Goal: Task Accomplishment & Management: Manage account settings

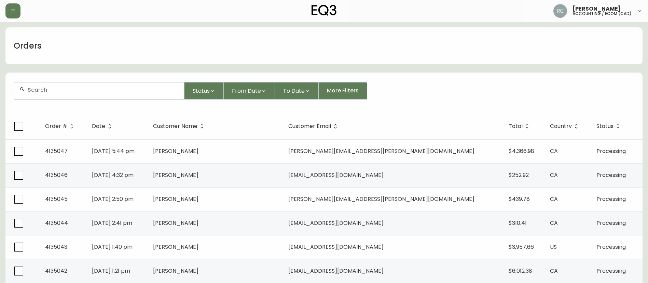
click at [116, 96] on div at bounding box center [99, 90] width 170 height 17
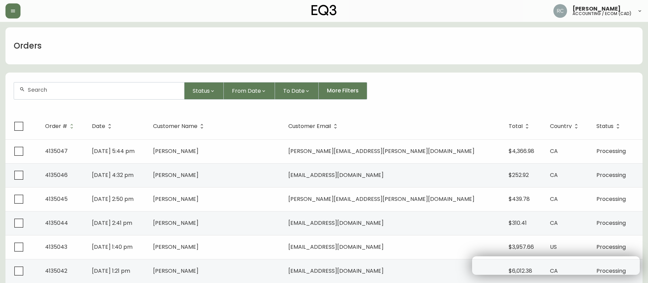
paste input "4135041"
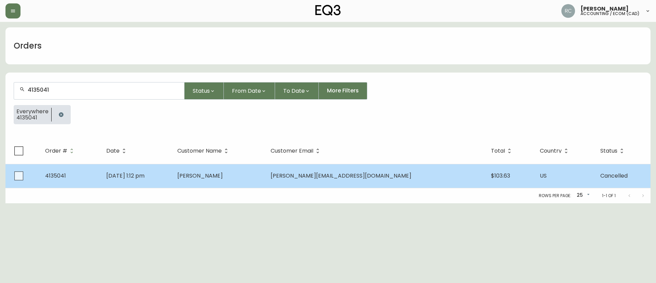
type input "4135041"
click at [223, 176] on span "[PERSON_NAME]" at bounding box center [199, 176] width 45 height 8
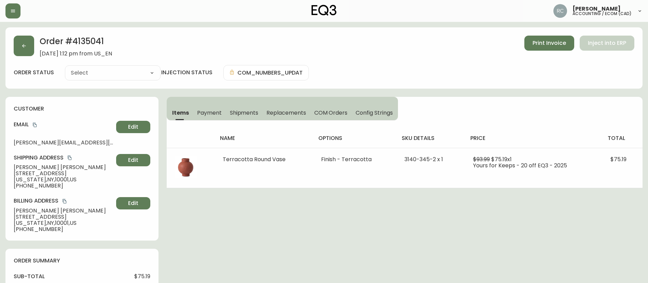
type input "Cancelled"
select select "CANCELLED"
click at [334, 112] on span "COM Orders" at bounding box center [330, 112] width 33 height 7
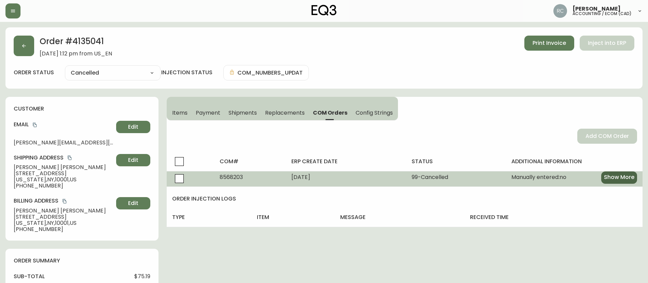
click at [608, 178] on span "Show More" at bounding box center [619, 177] width 30 height 8
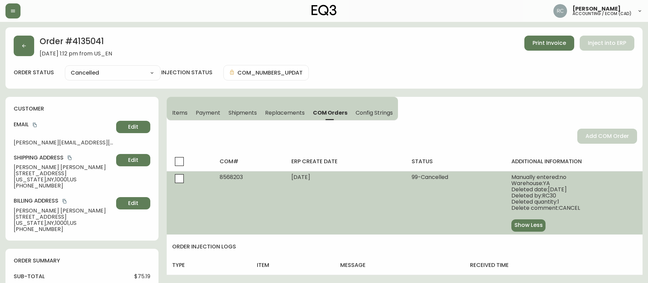
click at [178, 109] on span "Items" at bounding box center [179, 112] width 15 height 7
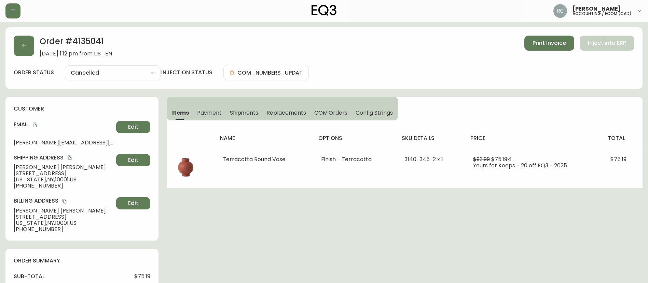
drag, startPoint x: 221, startPoint y: 112, endPoint x: 276, endPoint y: 118, distance: 56.1
click at [221, 112] on span "Payment" at bounding box center [209, 112] width 25 height 7
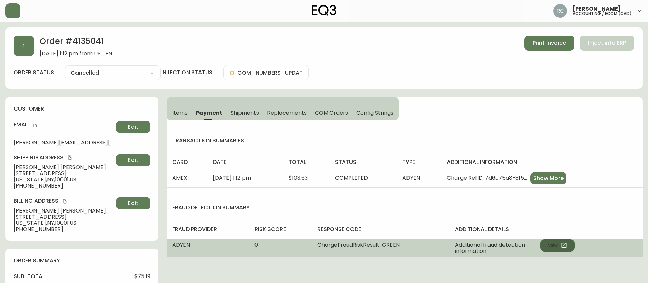
click at [557, 246] on button "View" at bounding box center [558, 245] width 34 height 12
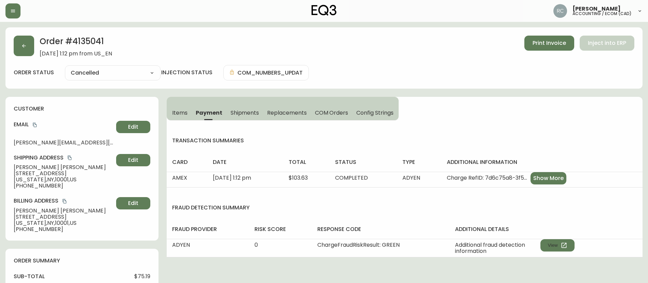
click at [144, 277] on span "$75.19" at bounding box center [142, 276] width 16 height 6
copy span "75.19"
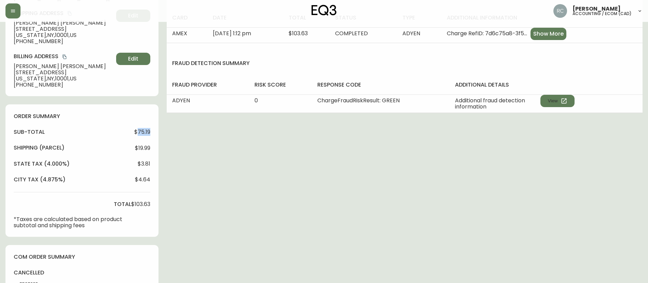
scroll to position [171, 0]
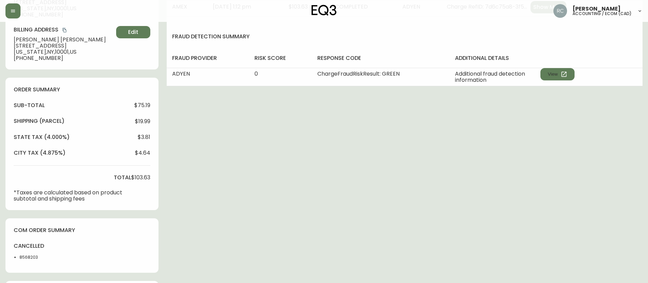
click at [140, 174] on span "$103.63" at bounding box center [140, 177] width 19 height 6
copy span "103.63"
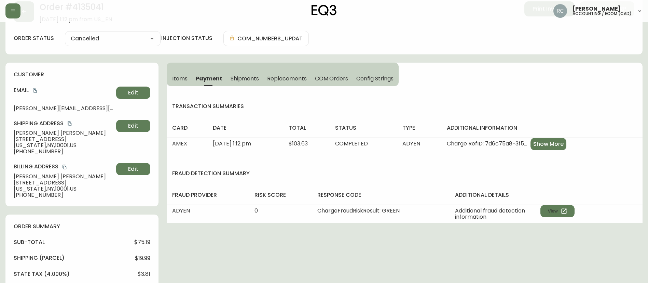
drag, startPoint x: 331, startPoint y: 81, endPoint x: 324, endPoint y: 82, distance: 6.6
click at [330, 81] on span "COM Orders" at bounding box center [331, 78] width 33 height 7
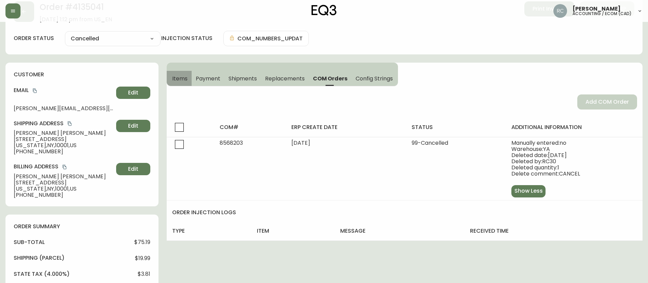
click at [183, 77] on span "Items" at bounding box center [179, 78] width 15 height 7
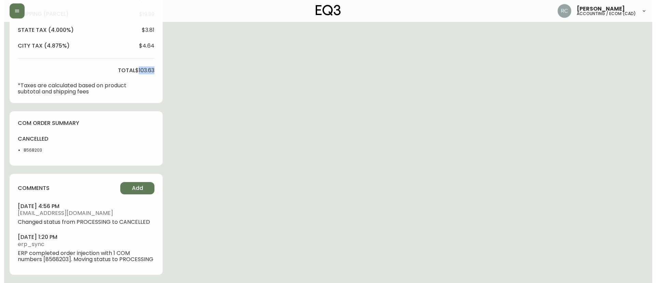
scroll to position [284, 0]
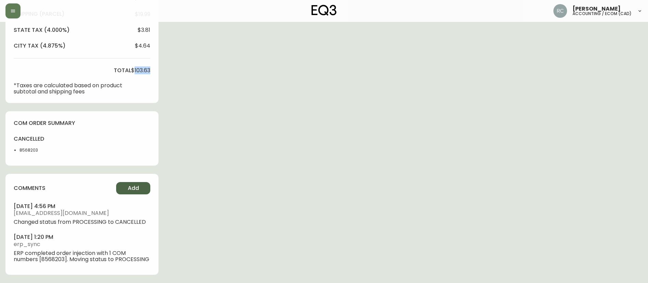
click at [136, 184] on span "Add" at bounding box center [133, 188] width 11 height 8
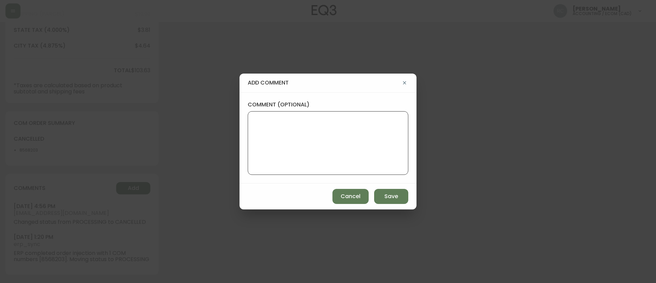
click at [279, 140] on textarea "comment (optional)" at bounding box center [328, 142] width 149 height 55
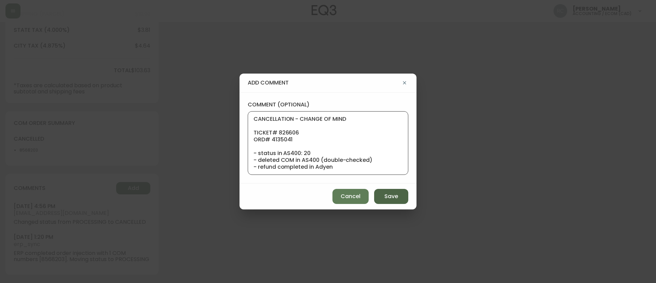
scroll to position [68, 0]
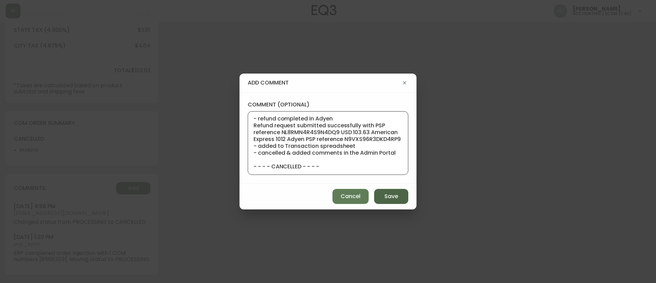
type textarea "CANCELLATION - CHANGE OF MIND TICKET# 826606 ORD# 4135041 - status in AS400: 20…"
click at [379, 202] on button "Save" at bounding box center [391, 196] width 34 height 15
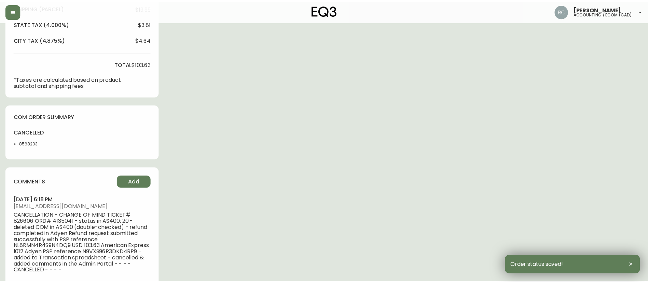
scroll to position [278, 0]
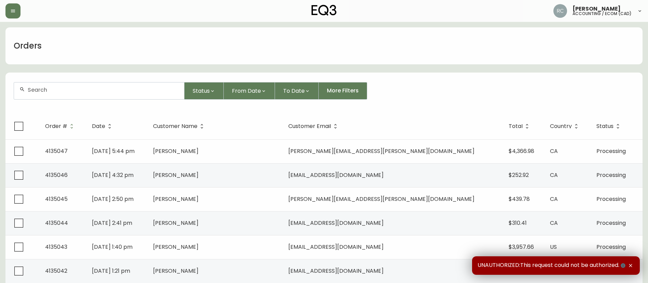
click at [107, 84] on div at bounding box center [99, 90] width 170 height 17
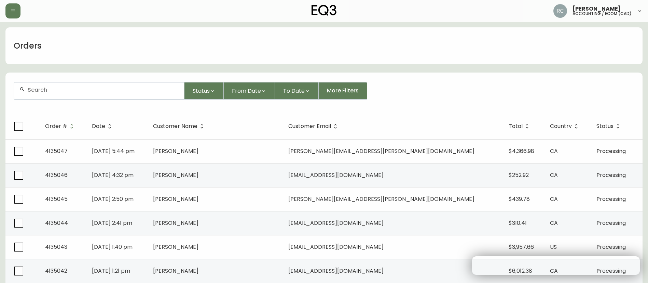
paste input "4134966"
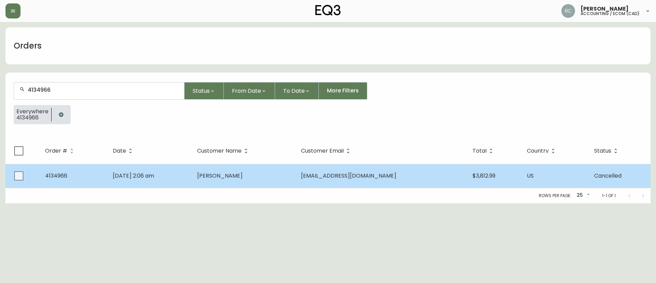
type input "4134966"
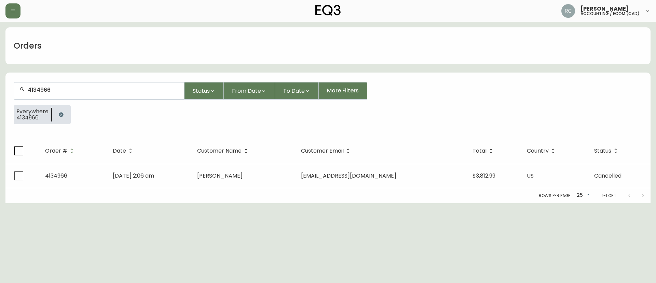
click at [295, 182] on td "James Pak" at bounding box center [244, 176] width 104 height 24
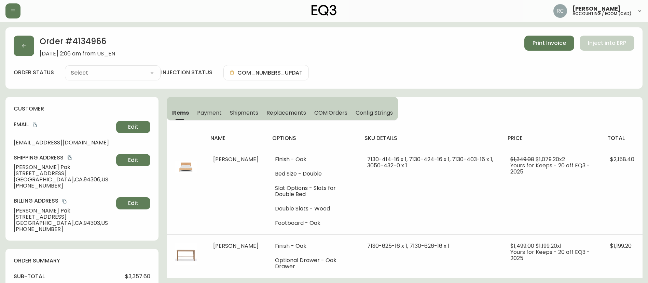
type input "Cancelled"
select select "CANCELLED"
click at [332, 111] on span "COM Orders" at bounding box center [330, 112] width 33 height 7
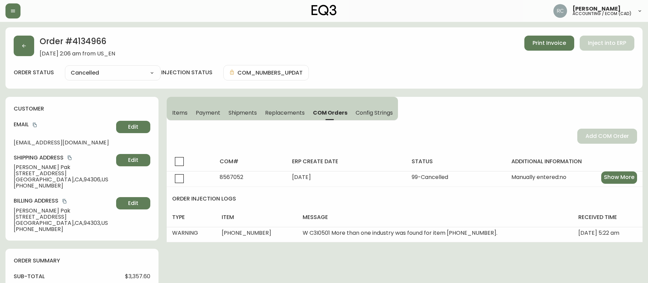
click at [176, 115] on span "Items" at bounding box center [179, 112] width 15 height 7
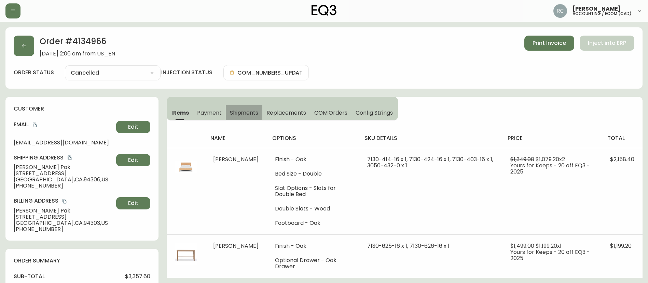
click at [226, 111] on button "Shipments" at bounding box center [244, 112] width 37 height 15
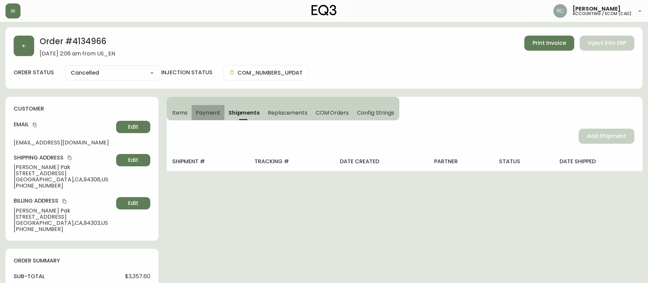
click at [216, 115] on span "Payment" at bounding box center [208, 112] width 25 height 7
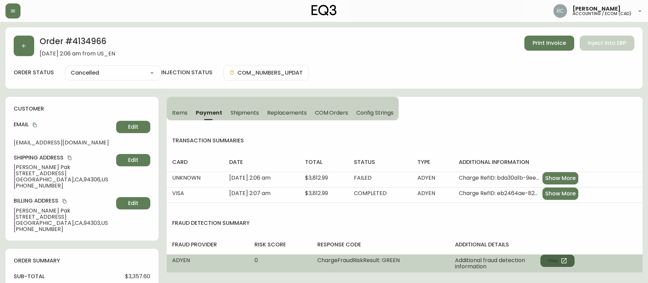
click at [558, 262] on button "View" at bounding box center [558, 260] width 34 height 12
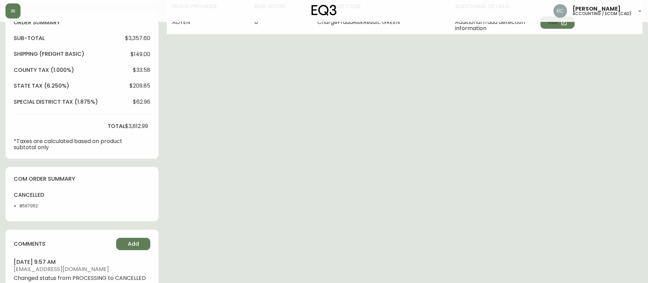
scroll to position [239, 0]
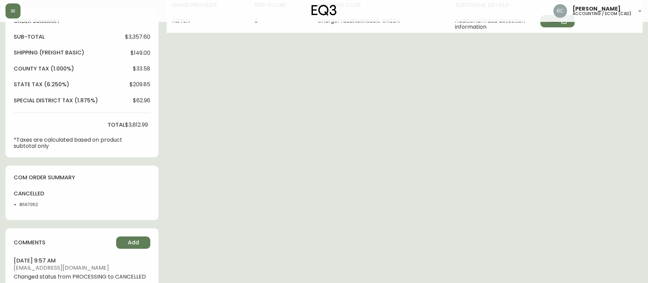
click at [137, 35] on span "$3,357.60" at bounding box center [137, 37] width 25 height 6
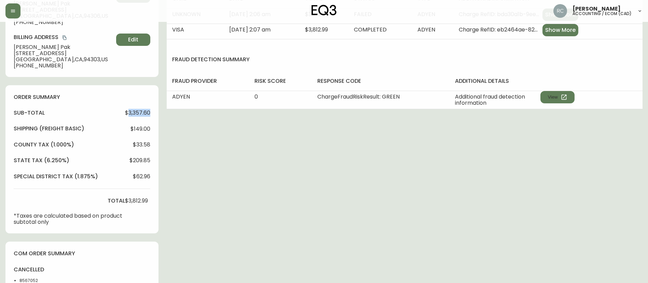
scroll to position [137, 0]
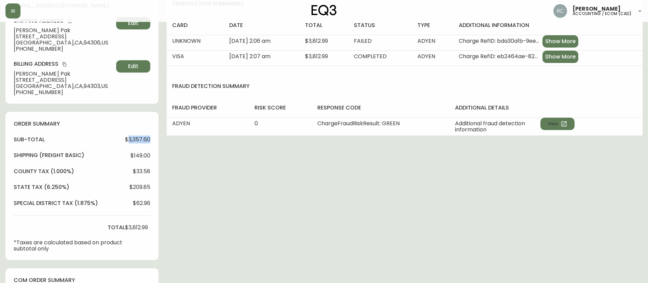
copy span "3,357.60"
click at [137, 228] on span "$3,812.99" at bounding box center [136, 227] width 23 height 6
copy span "3,812.99"
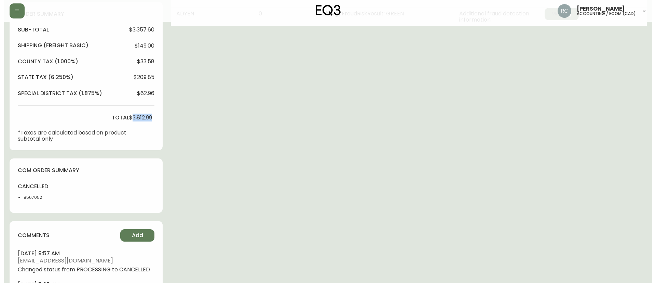
scroll to position [300, 0]
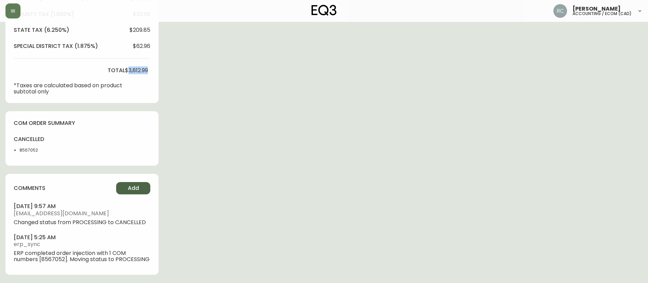
click at [132, 185] on span "Add" at bounding box center [133, 188] width 11 height 8
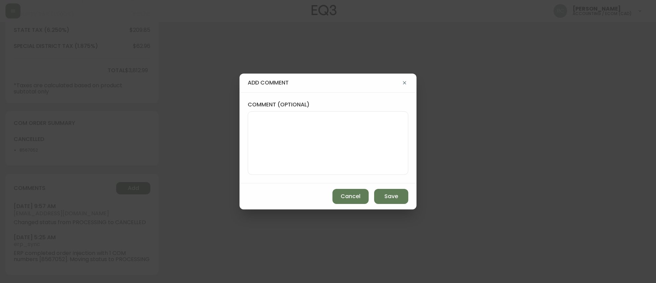
click at [298, 157] on textarea "comment (optional)" at bounding box center [328, 142] width 149 height 55
paste textarea "CANCELLATION - CHANGE OF MIND TICKET# 825907 ORD# 4134966 - status in AS400: 30…"
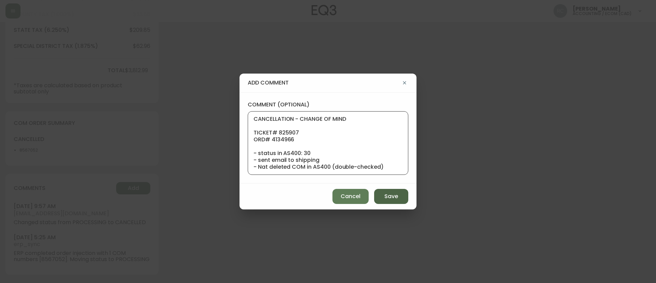
scroll to position [68, 0]
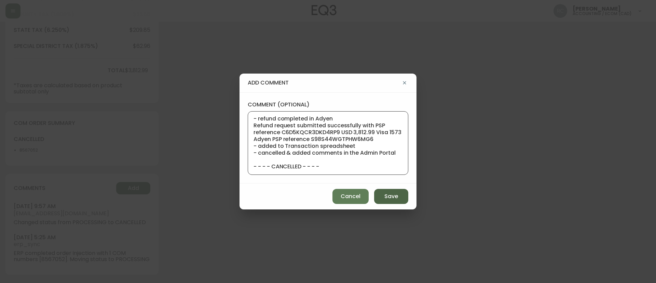
type textarea "CANCELLATION - CHANGE OF MIND TICKET# 825907 ORD# 4134966 - status in AS400: 30…"
drag, startPoint x: 386, startPoint y: 192, endPoint x: 403, endPoint y: 191, distance: 16.8
click at [388, 192] on span "Save" at bounding box center [391, 196] width 14 height 8
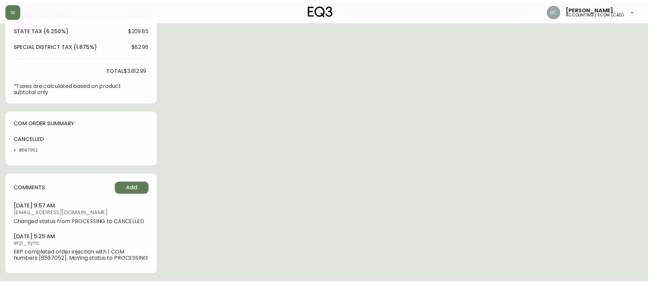
scroll to position [294, 0]
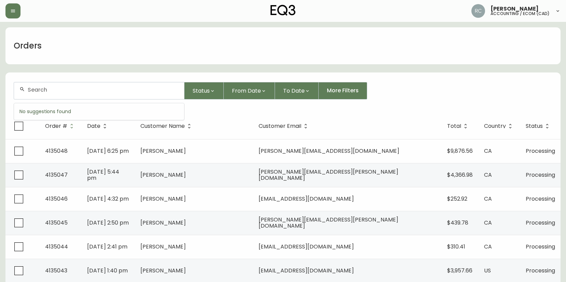
drag, startPoint x: 159, startPoint y: 88, endPoint x: 156, endPoint y: 91, distance: 3.9
click at [159, 88] on input "text" at bounding box center [103, 89] width 151 height 6
paste input "4132087"
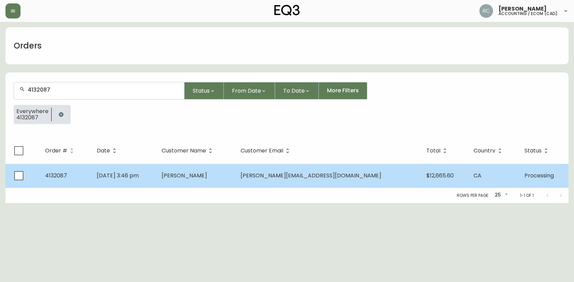
type input "4132087"
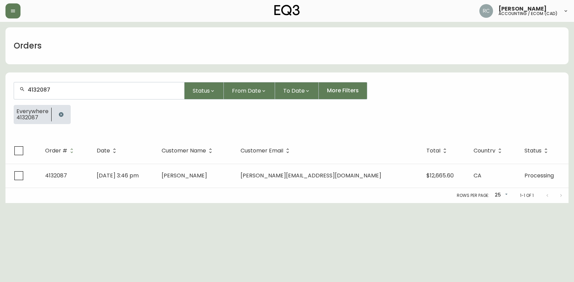
click at [235, 181] on td "Lawrence Veregin" at bounding box center [195, 176] width 79 height 24
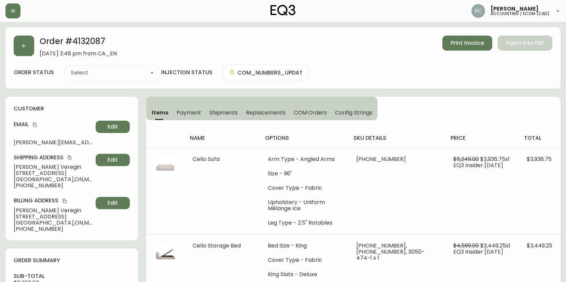
type input "Processing"
select select "PROCESSING"
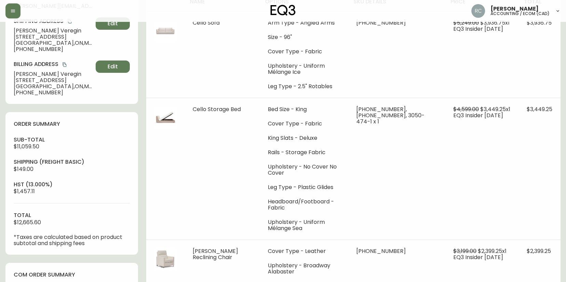
scroll to position [137, 0]
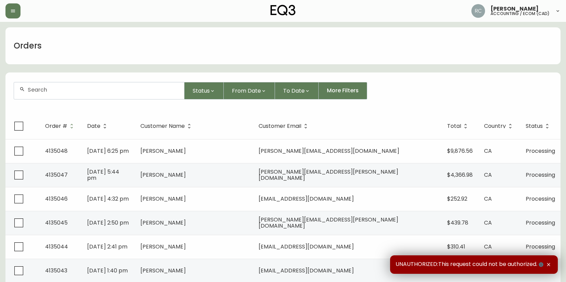
click at [129, 95] on div at bounding box center [99, 90] width 170 height 17
paste input "4133254"
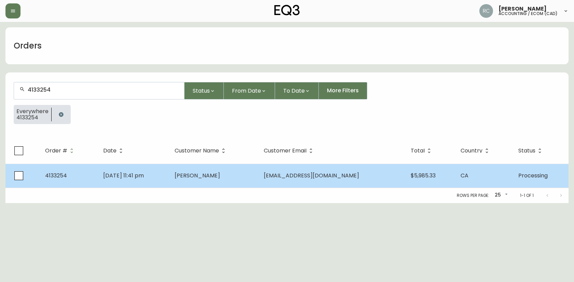
type input "4133254"
click at [239, 168] on td "[PERSON_NAME]" at bounding box center [213, 176] width 89 height 24
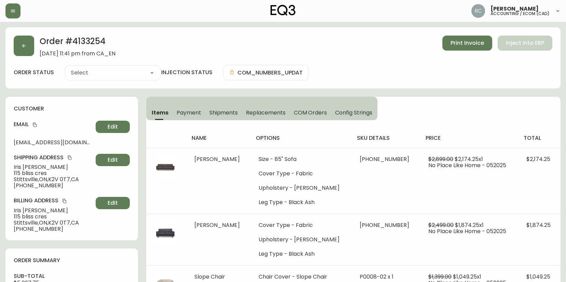
type input "Processing"
select select "PROCESSING"
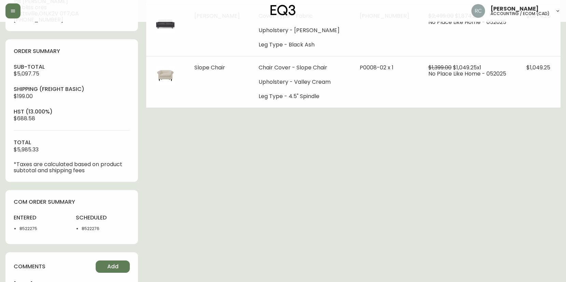
scroll to position [239, 0]
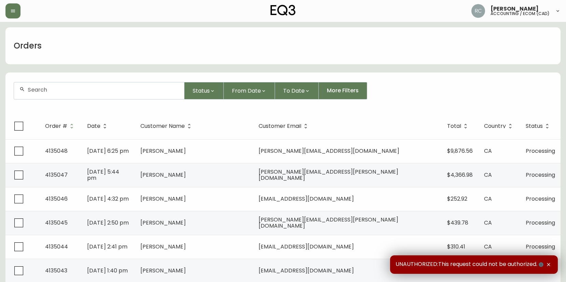
click at [128, 86] on input "text" at bounding box center [103, 89] width 151 height 6
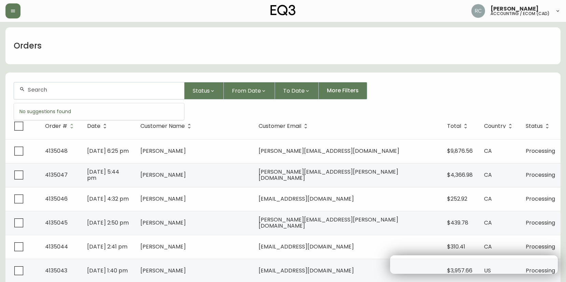
paste input "4133526"
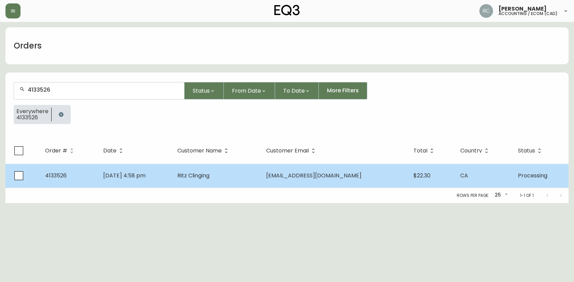
type input "4133526"
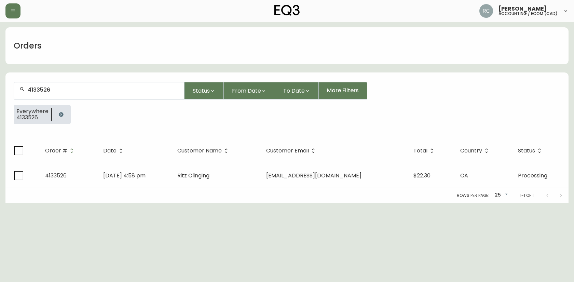
click at [209, 177] on span "Ritz Clinging" at bounding box center [193, 176] width 32 height 8
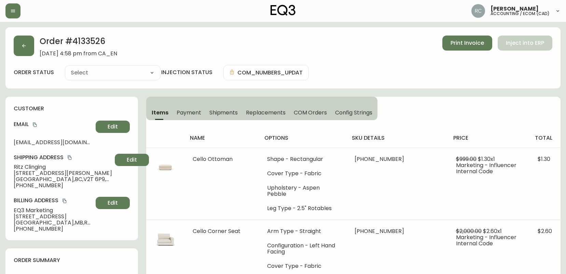
type input "Processing"
select select "PROCESSING"
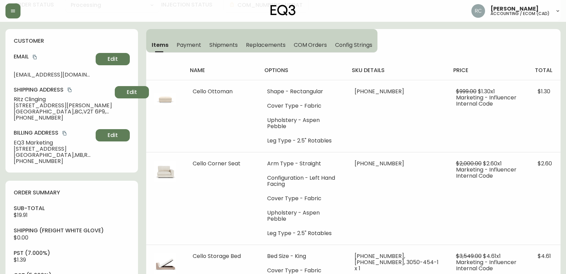
scroll to position [171, 0]
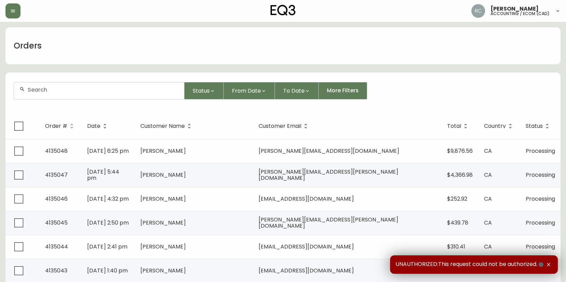
click at [145, 93] on div at bounding box center [99, 90] width 170 height 17
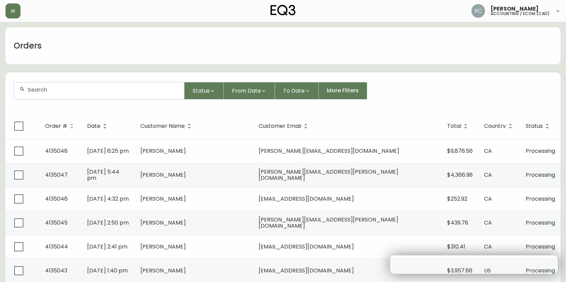
paste input "4134510"
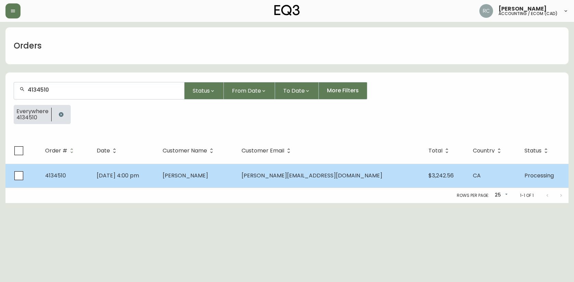
type input "4134510"
click at [206, 178] on span "[PERSON_NAME]" at bounding box center [185, 176] width 45 height 8
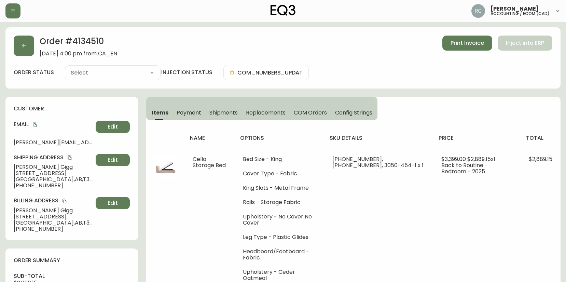
type input "Processing"
select select "PROCESSING"
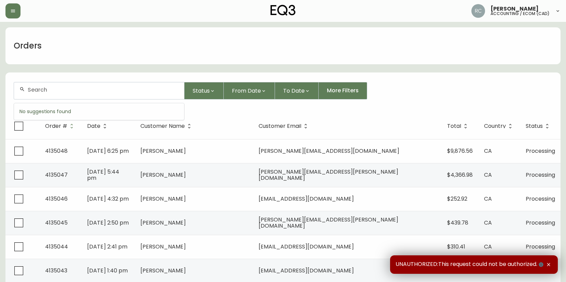
click at [104, 88] on input "text" at bounding box center [103, 89] width 151 height 6
paste input "4134991"
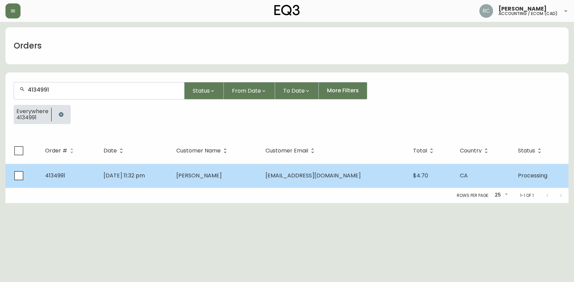
type input "4134991"
click at [250, 179] on td "Bridget Brown" at bounding box center [215, 176] width 89 height 24
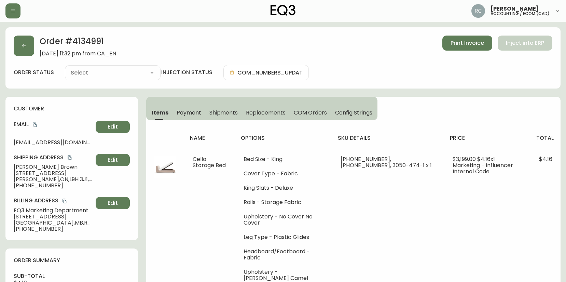
type input "Processing"
select select "PROCESSING"
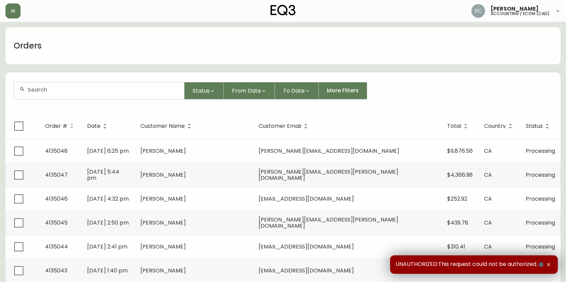
click at [141, 94] on div at bounding box center [99, 90] width 170 height 17
paste input "4135006"
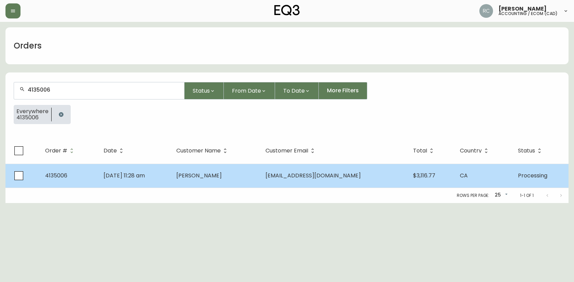
type input "4135006"
click at [246, 164] on td "[PERSON_NAME]" at bounding box center [215, 176] width 89 height 24
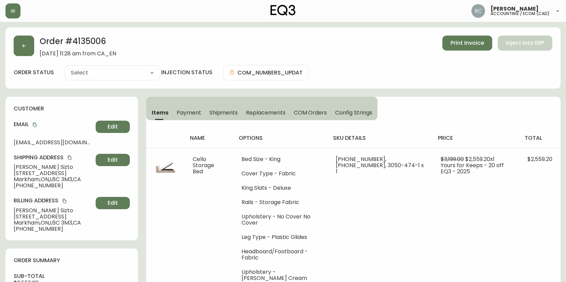
type input "Processing"
select select "PROCESSING"
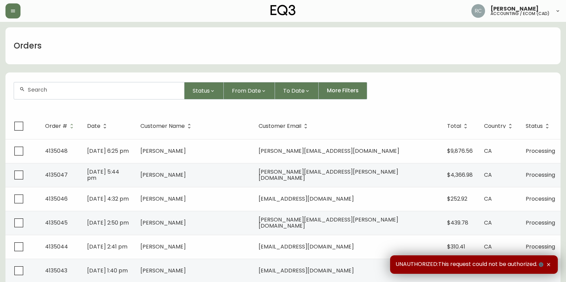
click at [80, 82] on div at bounding box center [99, 90] width 171 height 17
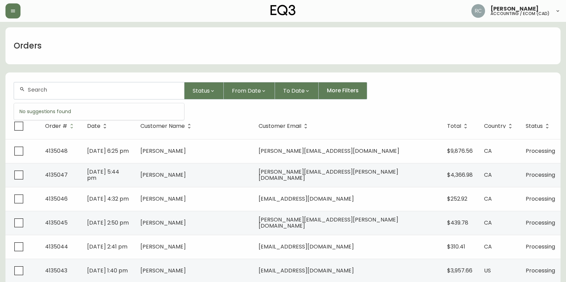
click at [72, 93] on input "text" at bounding box center [103, 89] width 151 height 6
paste input "4132461"
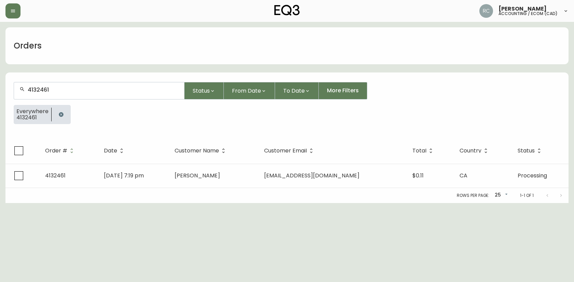
click at [63, 89] on input "4132461" at bounding box center [103, 89] width 151 height 6
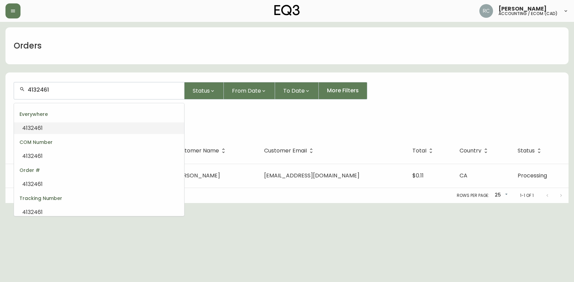
click at [63, 89] on input "4132461" at bounding box center [103, 89] width 151 height 6
paste input "301"
type input "4133011"
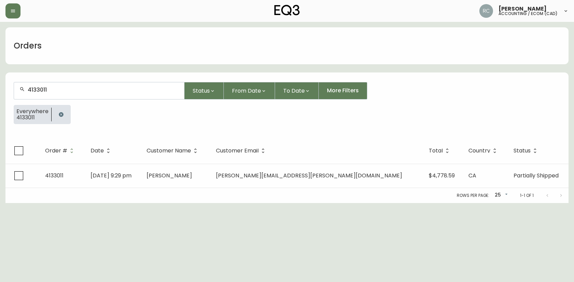
type input "4133011"
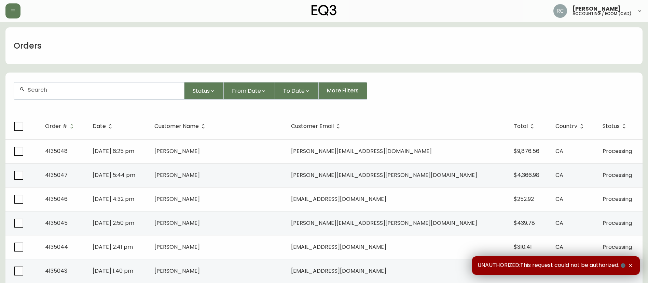
click at [163, 94] on div at bounding box center [99, 90] width 170 height 17
paste input "4132614"
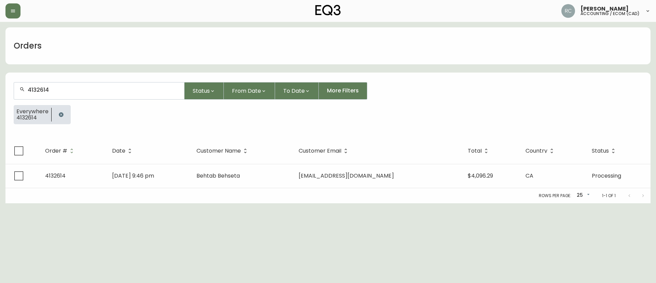
type input "4132614"
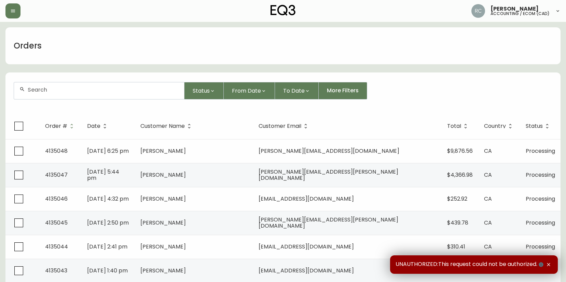
click at [95, 84] on div at bounding box center [99, 90] width 170 height 17
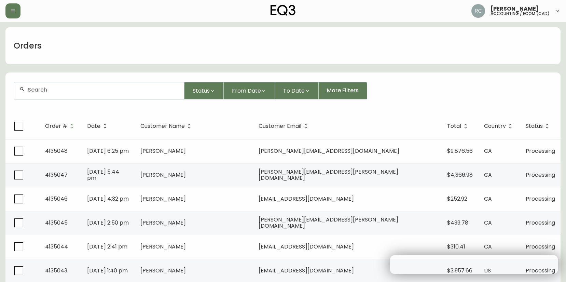
paste input "4131853"
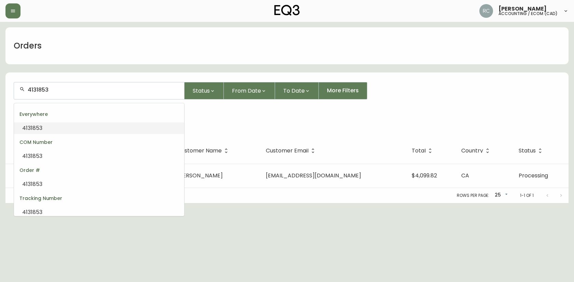
click at [58, 92] on input "4131853" at bounding box center [103, 89] width 151 height 6
paste input "3590"
type input "4133590"
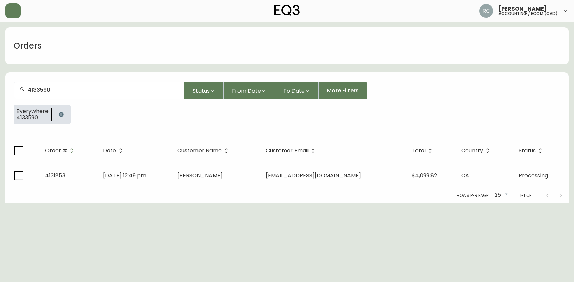
type input "4133590"
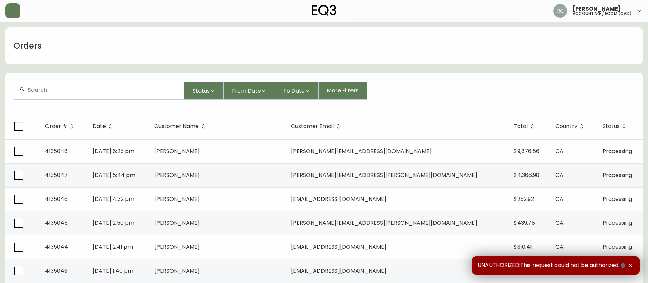
click at [145, 93] on div at bounding box center [99, 90] width 170 height 17
paste input "4133828"
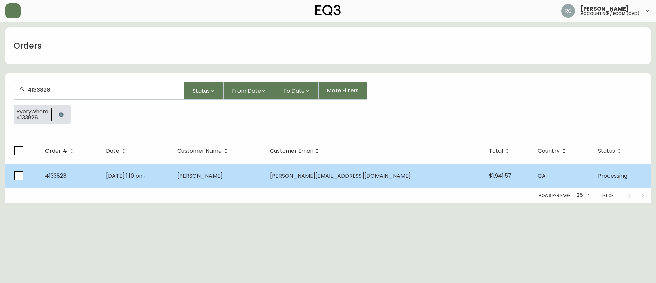
type input "4133828"
click at [264, 171] on td "James Smith" at bounding box center [218, 176] width 93 height 24
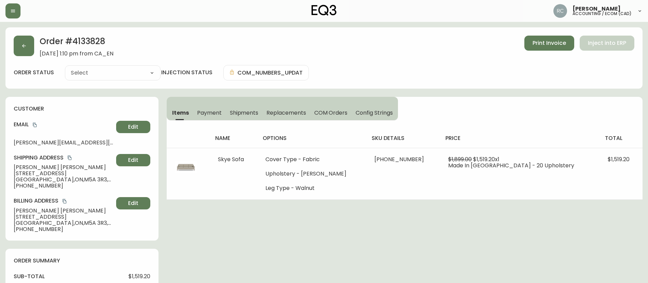
type input "Processing"
select select "PROCESSING"
click at [37, 165] on span "James Smith" at bounding box center [64, 167] width 100 height 6
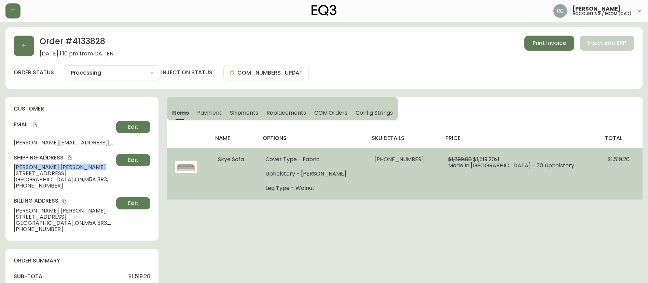
copy span "James Smith"
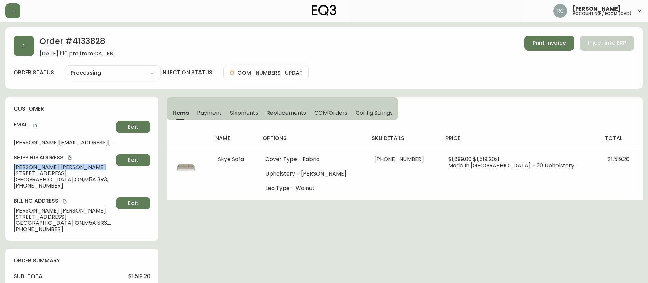
click at [33, 122] on icon "copy" at bounding box center [34, 124] width 5 height 5
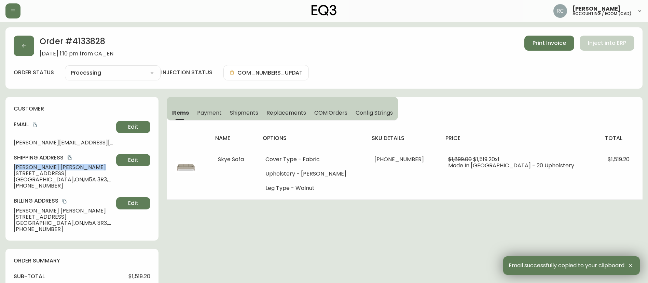
click at [29, 168] on span "James Smith" at bounding box center [64, 167] width 100 height 6
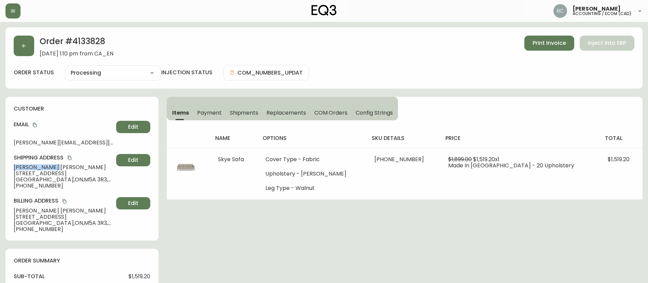
click at [29, 168] on span "James Smith" at bounding box center [64, 167] width 100 height 6
drag, startPoint x: 46, startPoint y: 189, endPoint x: 41, endPoint y: 187, distance: 5.8
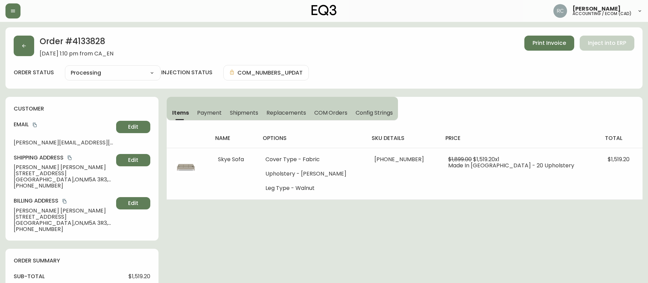
click at [45, 189] on div "customer Email smith@bradleyjames.ca Edit Shipping Address James Smith 33 Mill,…" at bounding box center [81, 169] width 153 height 144
click at [38, 181] on span "Toronto , ON , M5A 3R3 , CA" at bounding box center [64, 179] width 100 height 6
click at [35, 185] on span "+14165299896" at bounding box center [64, 185] width 100 height 6
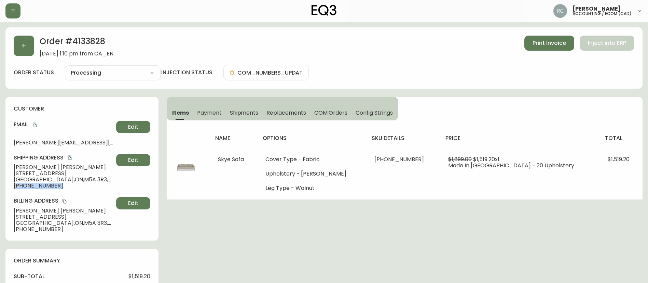
click at [35, 185] on span "+14165299896" at bounding box center [64, 185] width 100 height 6
copy div "+14165299896 Edit"
click at [98, 35] on div "Order # 4133828 June 25, 2025 at 1:10 pm from CA_EN Print Invoice Inject into E…" at bounding box center [323, 57] width 637 height 61
copy h2 "4133828"
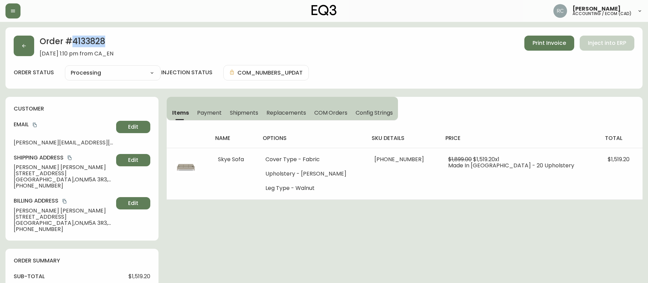
click at [90, 194] on div "customer Email smith@bradleyjames.ca Edit Shipping Address James Smith 33 Mill,…" at bounding box center [81, 169] width 153 height 144
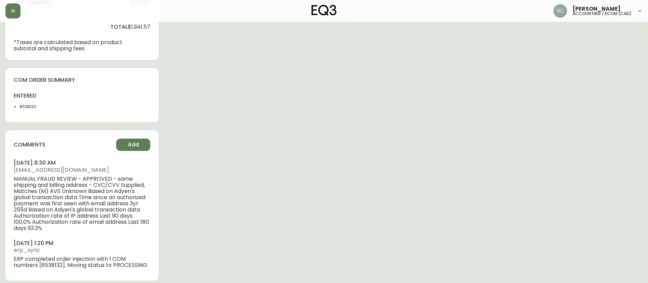
scroll to position [308, 0]
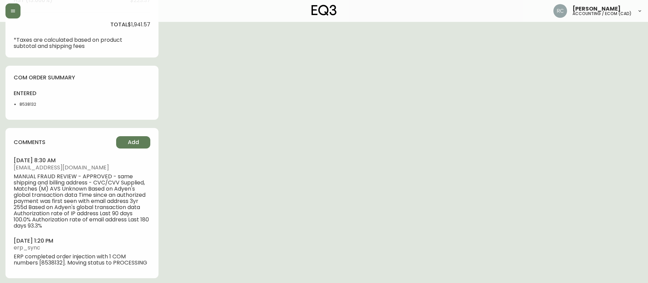
click at [23, 102] on li "8538132" at bounding box center [36, 104] width 34 height 6
copy li "8538132"
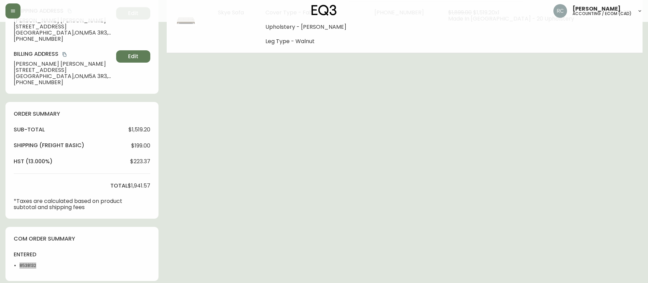
scroll to position [311, 0]
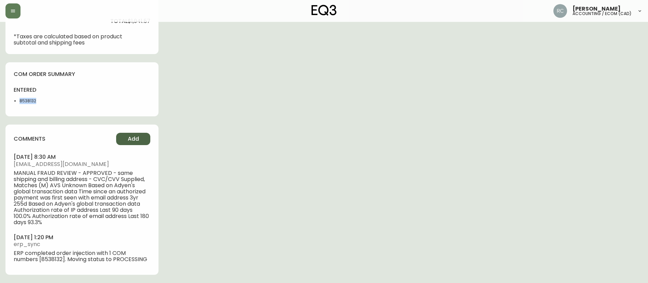
click at [129, 142] on span "Add" at bounding box center [133, 139] width 11 height 8
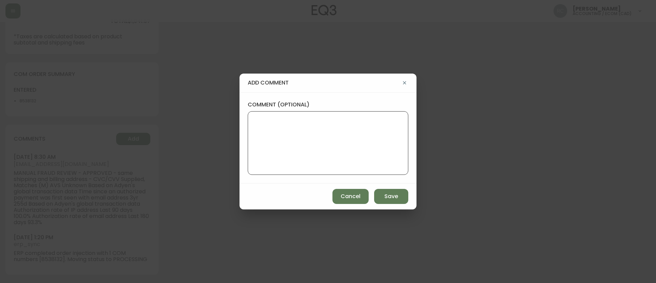
click at [281, 148] on textarea "comment (optional)" at bounding box center [328, 142] width 149 height 55
paste textarea "#826646"
type textarea "OM TICKET #826646"
click at [386, 194] on span "Save" at bounding box center [391, 196] width 14 height 8
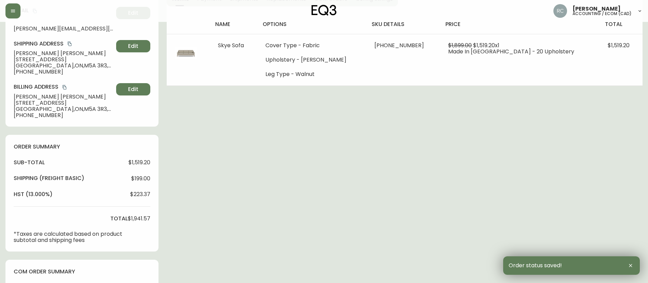
scroll to position [0, 0]
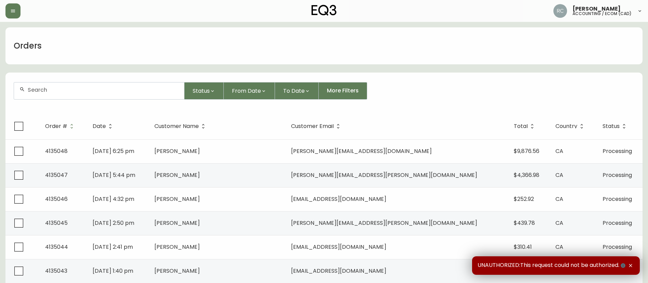
click at [165, 95] on div at bounding box center [99, 90] width 170 height 17
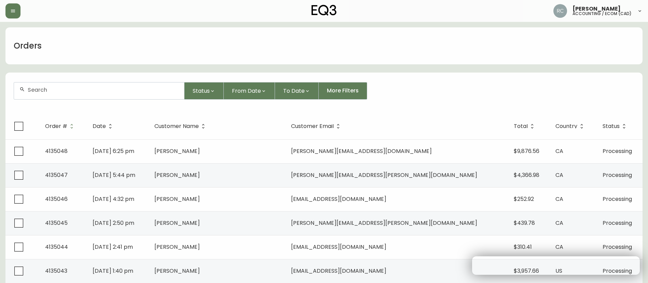
paste input "4134092"
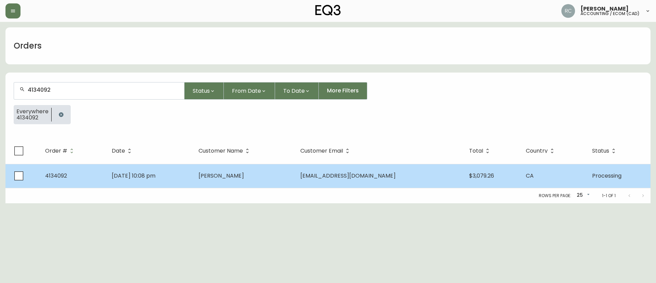
type input "4134092"
click at [263, 175] on td "Anthony Jones" at bounding box center [244, 176] width 102 height 24
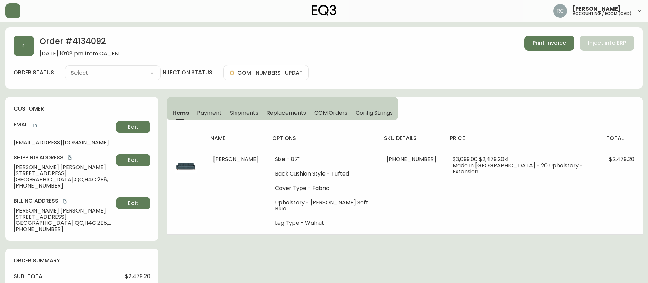
type input "Processing"
select select "PROCESSING"
click at [39, 167] on span "Anthony Jones" at bounding box center [64, 167] width 100 height 6
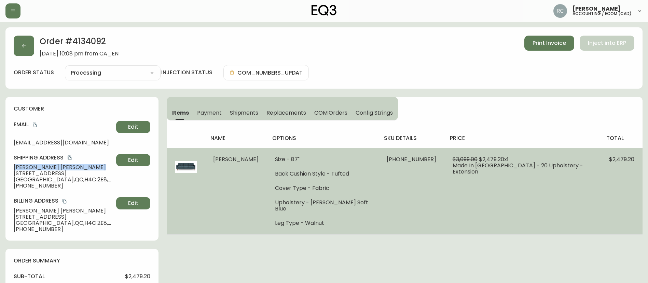
copy span "Anthony Jones"
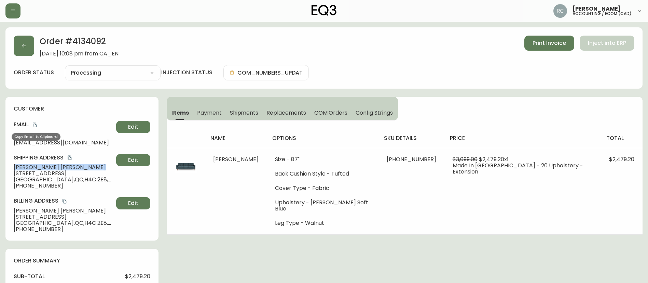
click at [36, 126] on icon "copy" at bounding box center [35, 125] width 4 height 4
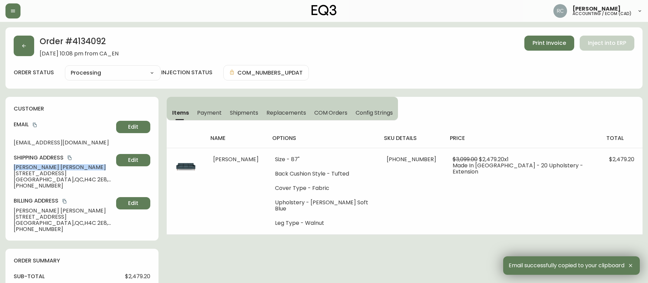
click at [37, 169] on span "Anthony Jones" at bounding box center [64, 167] width 100 height 6
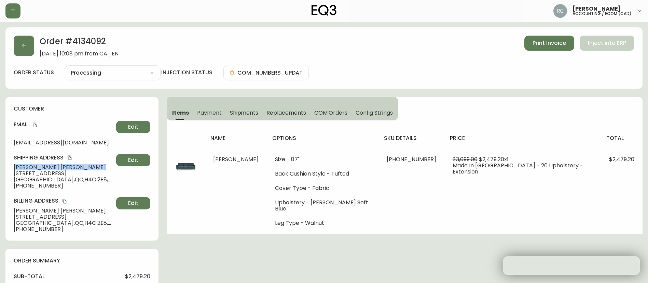
click at [37, 169] on span "Anthony Jones" at bounding box center [64, 167] width 100 height 6
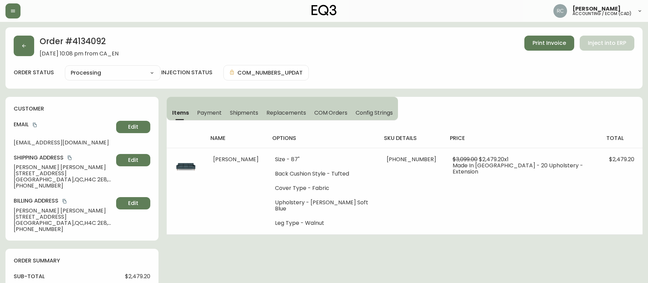
click at [38, 187] on span "+15148024837" at bounding box center [64, 185] width 100 height 6
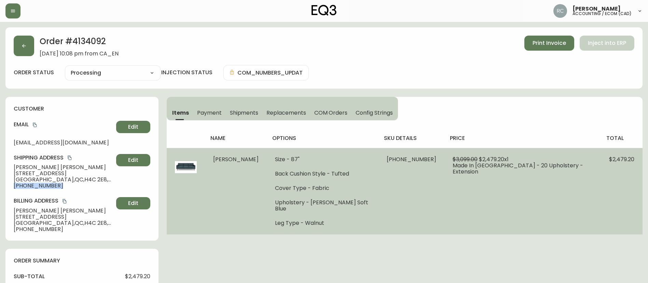
copy div "+15148024837 Edit"
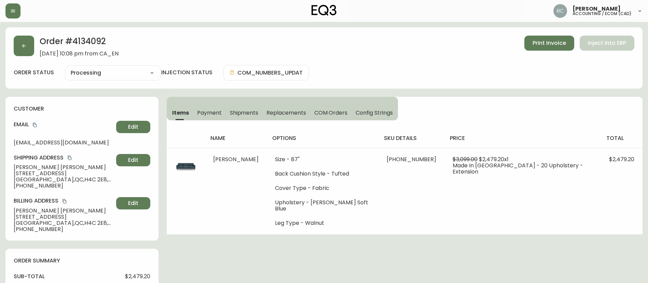
click at [87, 39] on h2 "Order # 4134092" at bounding box center [79, 43] width 79 height 15
drag, startPoint x: 87, startPoint y: 38, endPoint x: 548, endPoint y: 50, distance: 461.8
click at [88, 38] on h2 "Order # 4134092" at bounding box center [79, 43] width 79 height 15
copy h2 "4134092"
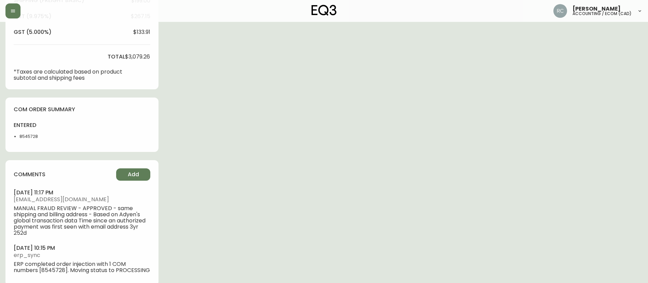
scroll to position [308, 0]
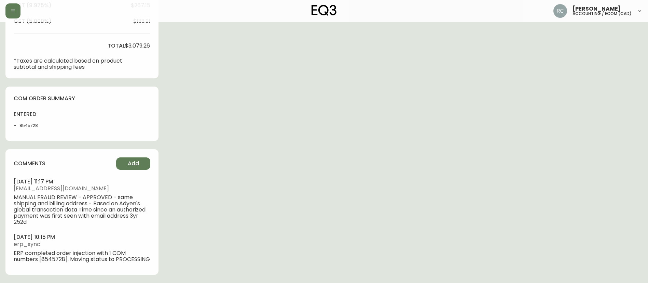
click at [28, 122] on li "8545728" at bounding box center [36, 125] width 34 height 6
copy li "8545728"
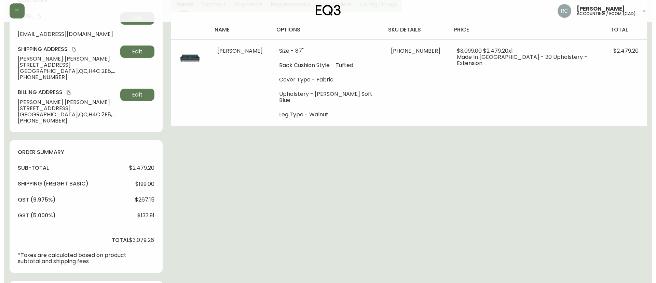
scroll to position [309, 0]
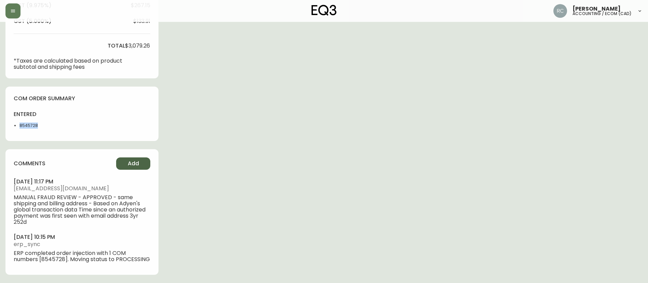
click at [134, 160] on span "Add" at bounding box center [133, 164] width 11 height 8
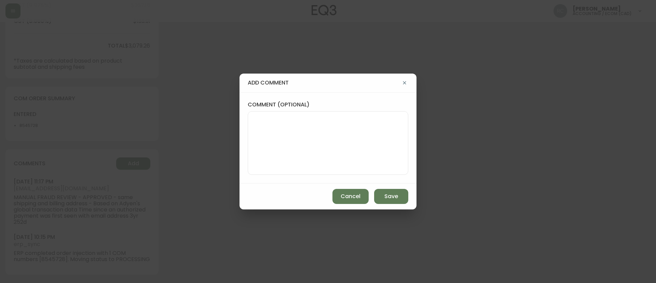
click at [354, 130] on textarea "comment (optional)" at bounding box center [328, 142] width 149 height 55
paste textarea "#826648"
type textarea "OM TICKET #826648"
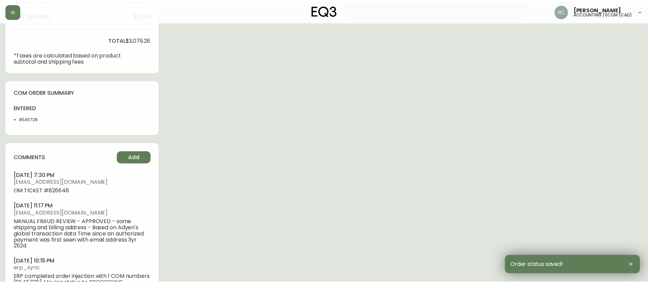
scroll to position [302, 0]
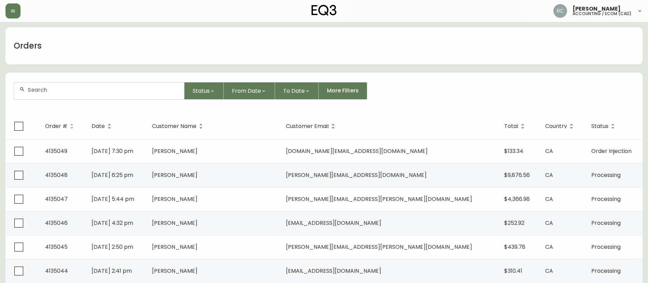
drag, startPoint x: 143, startPoint y: 95, endPoint x: 149, endPoint y: 92, distance: 7.0
click at [142, 95] on div at bounding box center [99, 90] width 170 height 17
paste input "4132556"
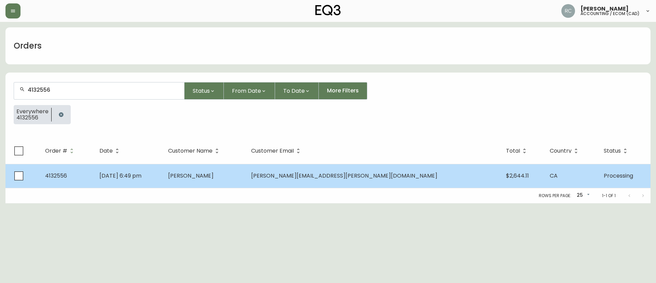
type input "4132556"
click at [246, 184] on td "Steven Sheldon" at bounding box center [204, 176] width 83 height 24
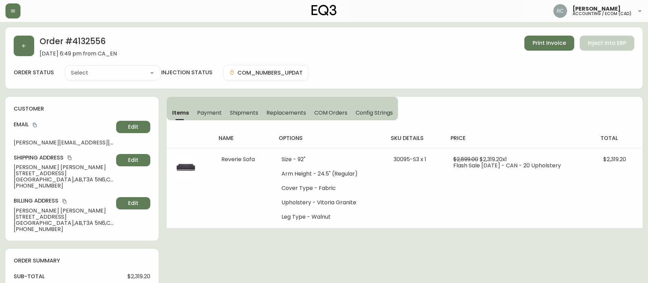
type input "Processing"
select select "PROCESSING"
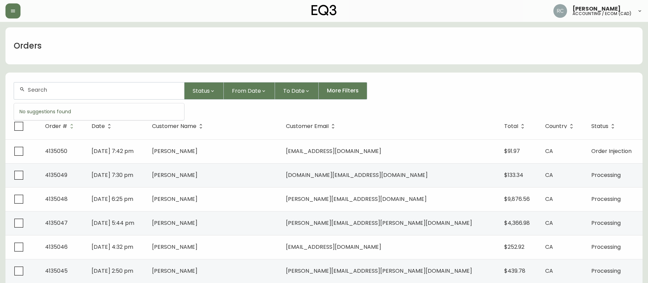
click at [104, 93] on div at bounding box center [99, 90] width 170 height 17
paste input "4133915"
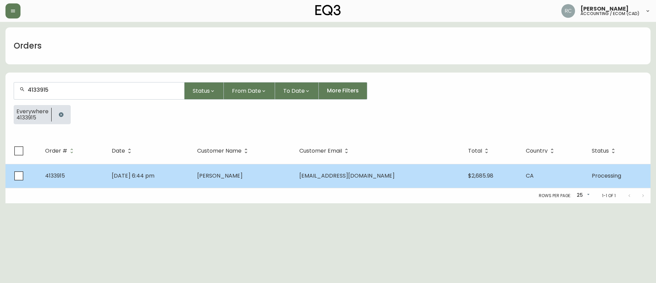
type input "4133915"
click at [294, 181] on td "Jason taylor" at bounding box center [243, 176] width 102 height 24
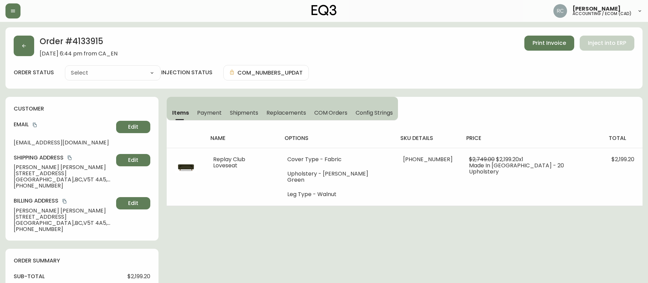
type input "Processing"
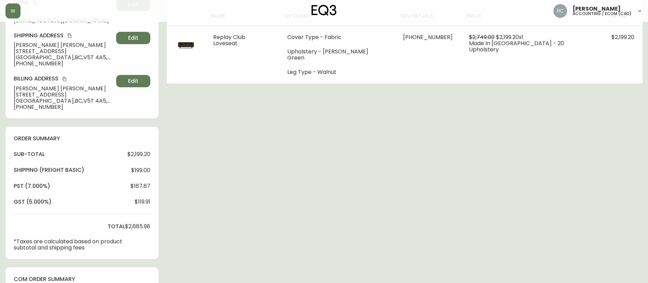
scroll to position [273, 0]
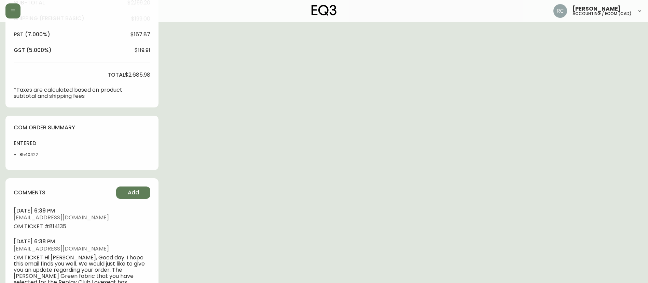
click at [36, 152] on li "8540422" at bounding box center [36, 154] width 34 height 6
click at [21, 155] on li "8540422" at bounding box center [36, 154] width 34 height 6
copy li "8540422"
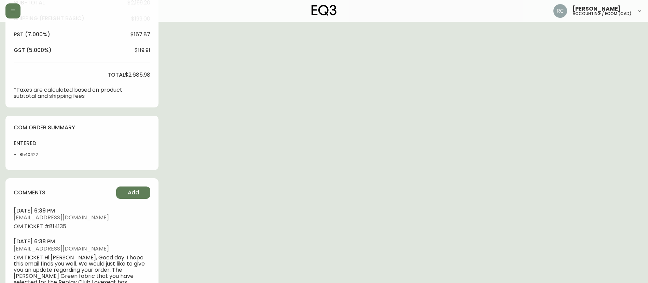
click at [209, 92] on div "Order # 4133915 July 1, 2025 at 6:44 pm from CA_EN Print Invoice Inject into ER…" at bounding box center [323, 128] width 637 height 749
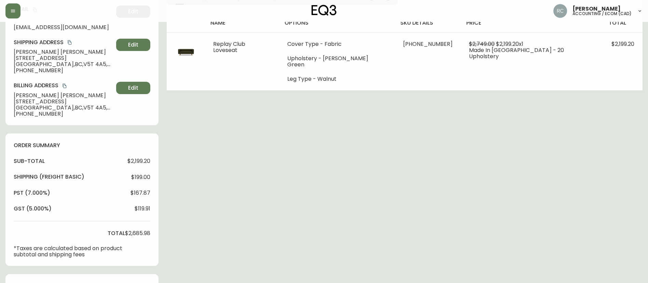
scroll to position [0, 0]
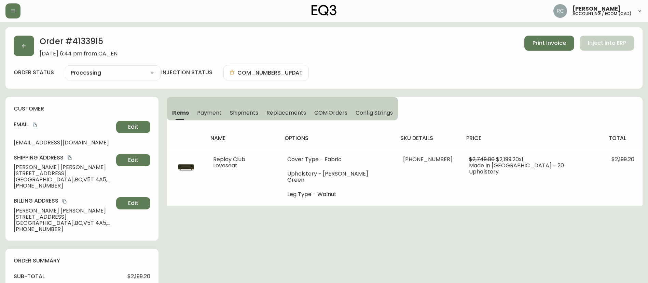
click at [87, 62] on div "Order # 4133915 July 1, 2025 at 6:44 pm from CA_EN Print Invoice Inject into ER…" at bounding box center [323, 57] width 637 height 61
click at [88, 74] on select "Cancelled Fully Shipped Processing Partially Shipped" at bounding box center [113, 73] width 96 height 10
click at [65, 68] on select "Cancelled Fully Shipped Processing Partially Shipped" at bounding box center [113, 73] width 96 height 10
select select "PROCESSING"
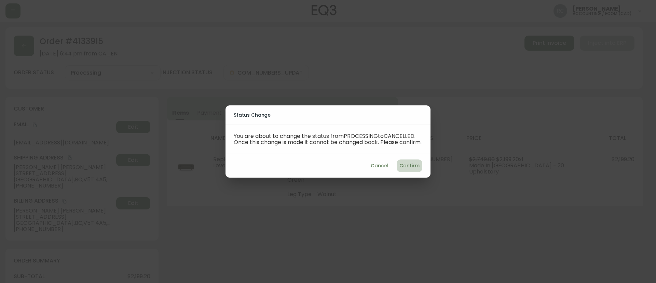
drag, startPoint x: 408, startPoint y: 170, endPoint x: 400, endPoint y: 168, distance: 7.9
click at [408, 170] on span "Confirm" at bounding box center [409, 165] width 20 height 9
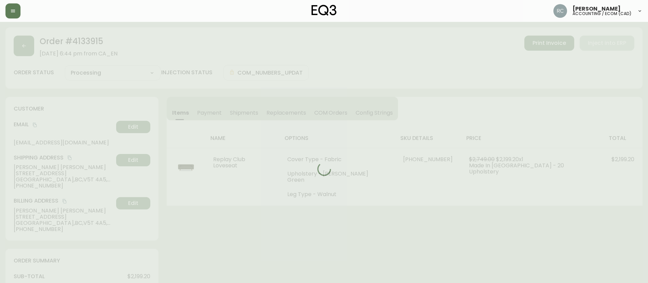
type input "Cancelled"
select select "CANCELLED"
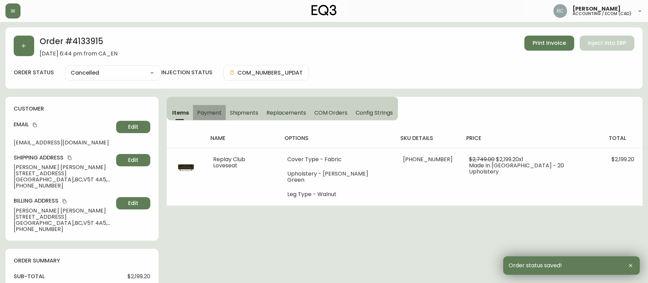
click at [212, 112] on span "Payment" at bounding box center [209, 112] width 25 height 7
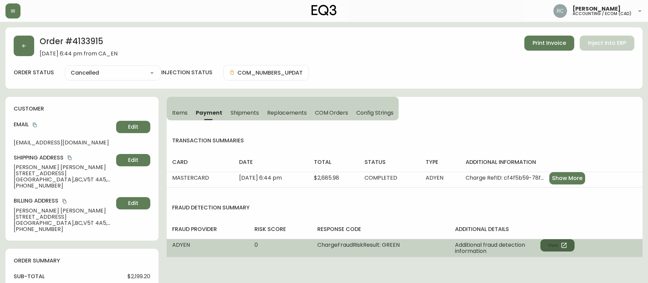
click at [557, 242] on button "View" at bounding box center [558, 245] width 34 height 12
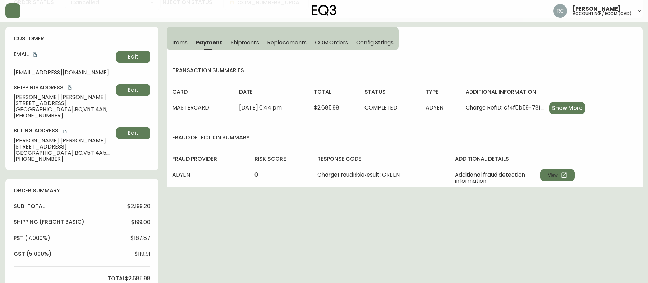
scroll to position [205, 0]
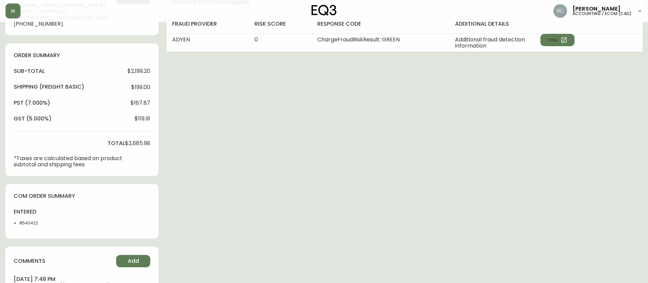
click at [138, 72] on span "$2,199.20" at bounding box center [138, 71] width 23 height 6
copy span "2,199.20"
click at [142, 140] on span "$2,685.98" at bounding box center [137, 143] width 25 height 6
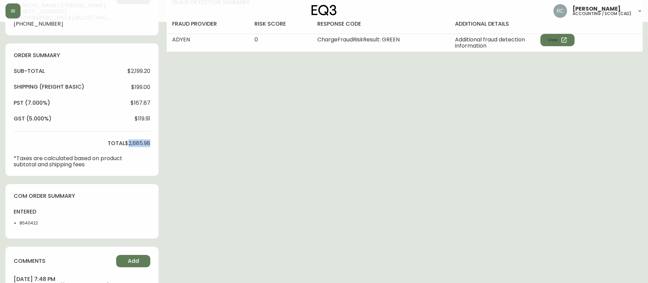
copy span "2,685.98"
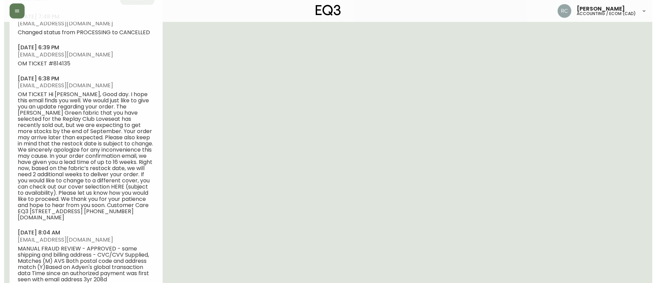
scroll to position [394, 0]
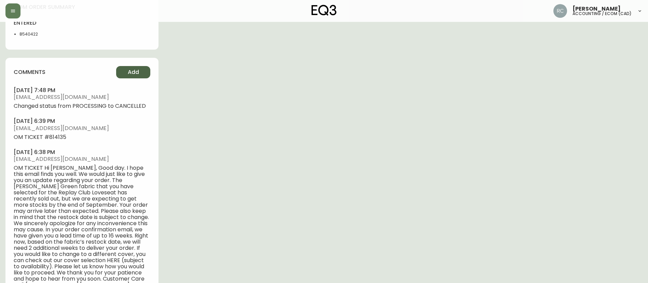
click at [131, 70] on span "Add" at bounding box center [133, 72] width 11 height 8
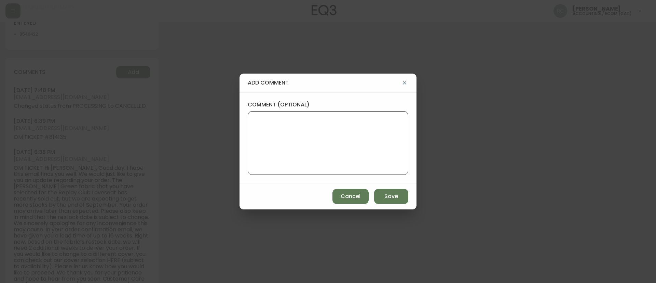
click at [278, 122] on textarea "comment (optional)" at bounding box center [328, 142] width 149 height 55
paste textarea "CANCELLATION - OUT OF STOCK COVER TICKET# 814135 ORD# 4133915 - status in AS400…"
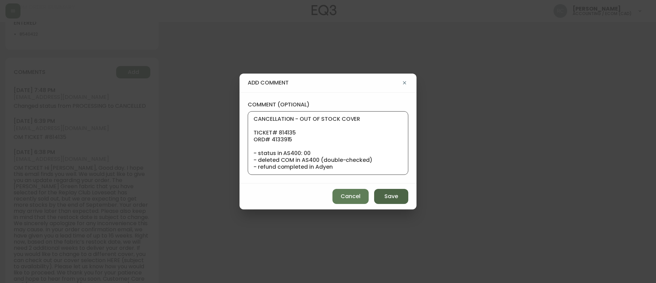
scroll to position [75, 0]
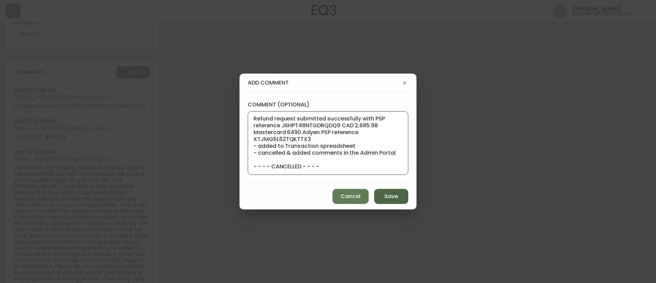
type textarea "CANCELLATION - OUT OF STOCK COVER TICKET# 814135 ORD# 4133915 - status in AS400…"
click at [388, 197] on span "Save" at bounding box center [391, 196] width 14 height 8
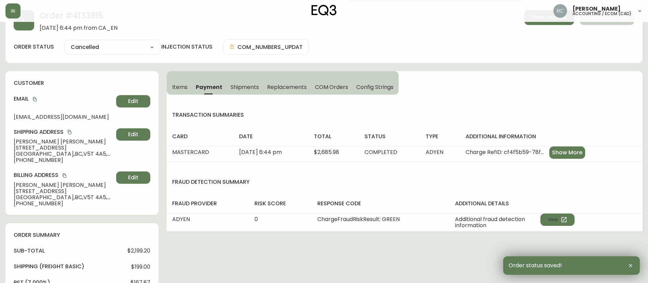
scroll to position [0, 0]
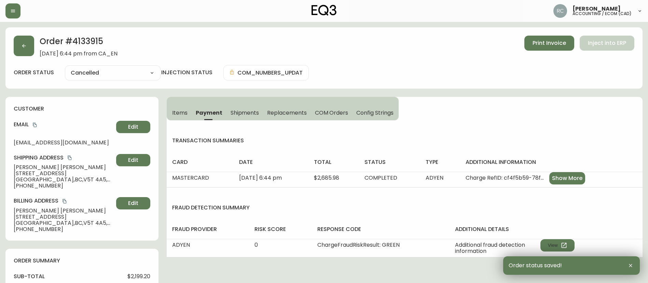
drag, startPoint x: 174, startPoint y: 105, endPoint x: 178, endPoint y: 106, distance: 4.2
click at [174, 105] on button "Items" at bounding box center [179, 112] width 25 height 15
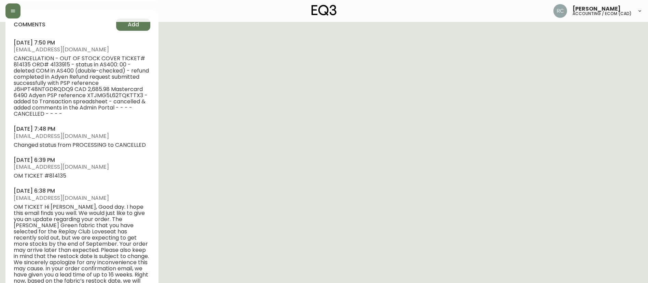
scroll to position [410, 0]
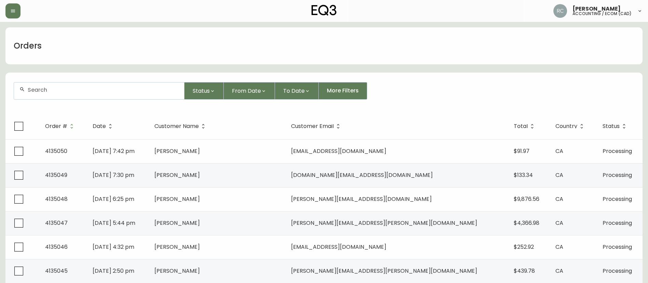
click at [104, 94] on div at bounding box center [99, 90] width 170 height 17
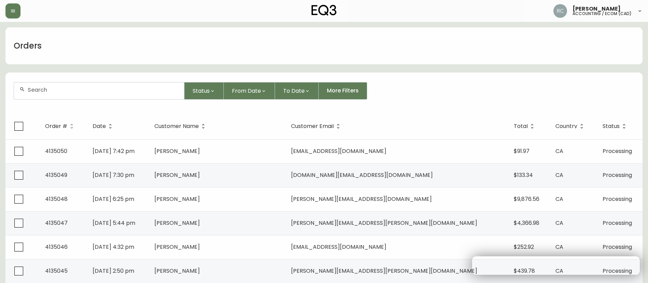
paste input "4132556"
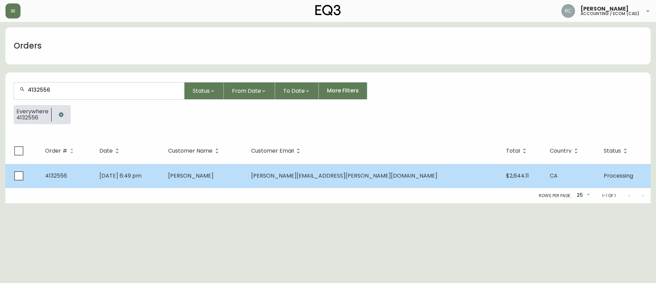
type input "4132556"
click at [214, 179] on span "[PERSON_NAME]" at bounding box center [190, 176] width 45 height 8
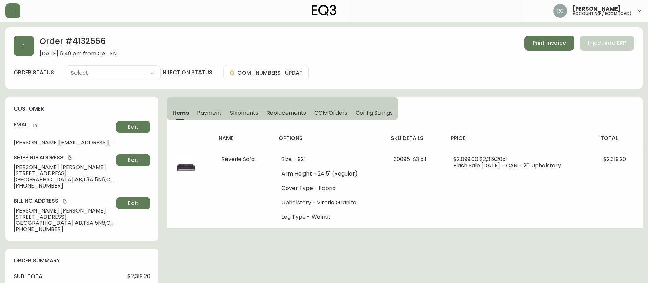
type input "Processing"
select select "PROCESSING"
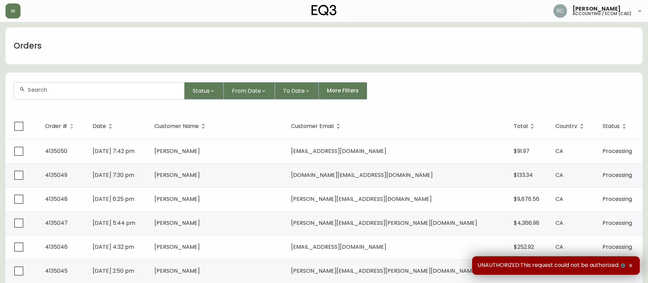
drag, startPoint x: 292, startPoint y: 34, endPoint x: 256, endPoint y: 17, distance: 39.6
click at [292, 34] on div "Orders" at bounding box center [323, 45] width 637 height 37
